Goal: Check status: Check status

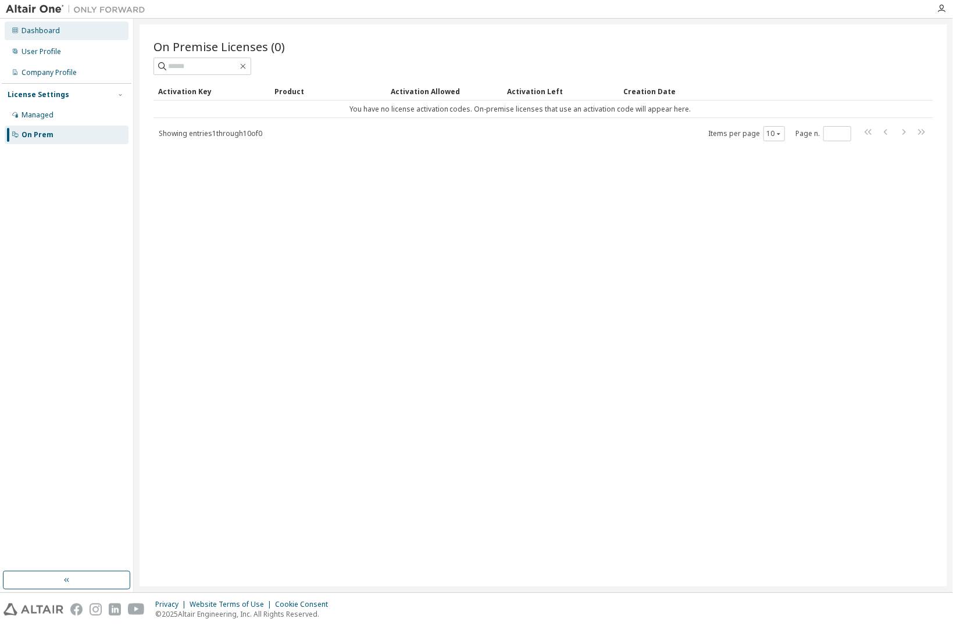
click at [113, 38] on div "Dashboard" at bounding box center [67, 31] width 124 height 19
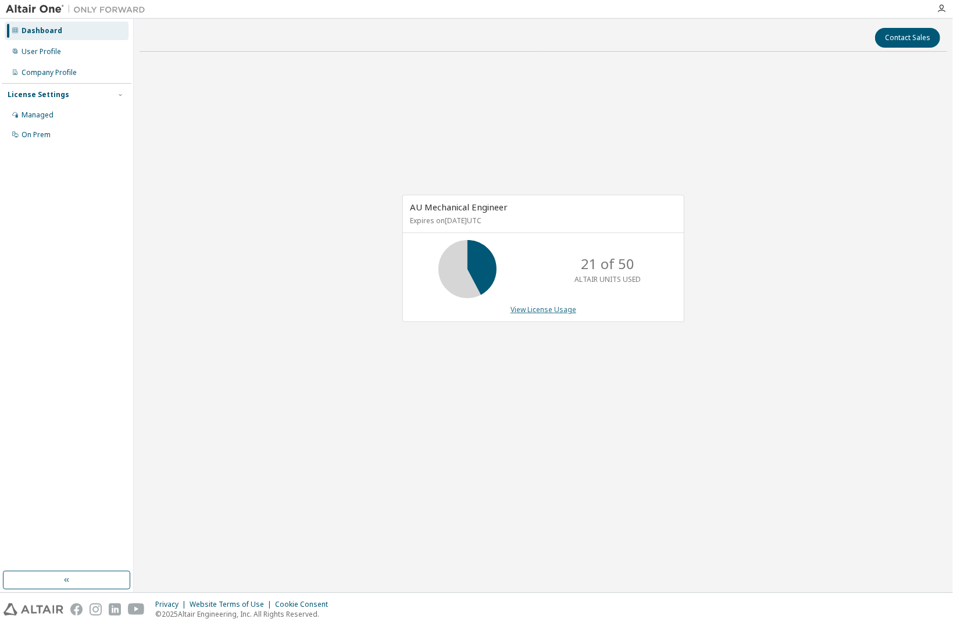
click at [535, 312] on link "View License Usage" at bounding box center [543, 310] width 66 height 10
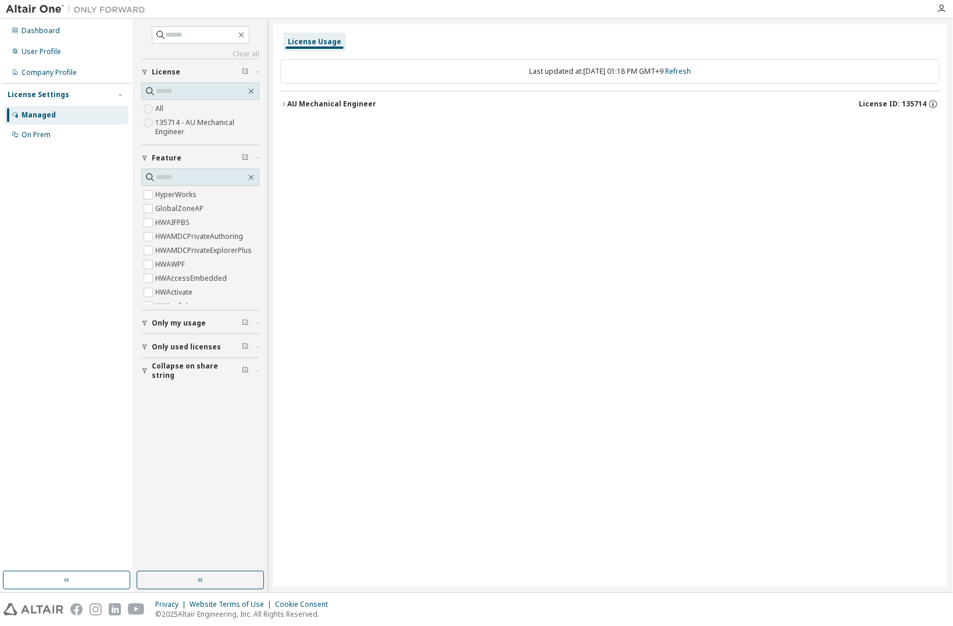
click at [178, 128] on label "135714 - AU Mechanical Engineer" at bounding box center [207, 127] width 104 height 23
click at [284, 104] on icon "button" at bounding box center [283, 104] width 2 height 4
